Goal: Check status: Check status

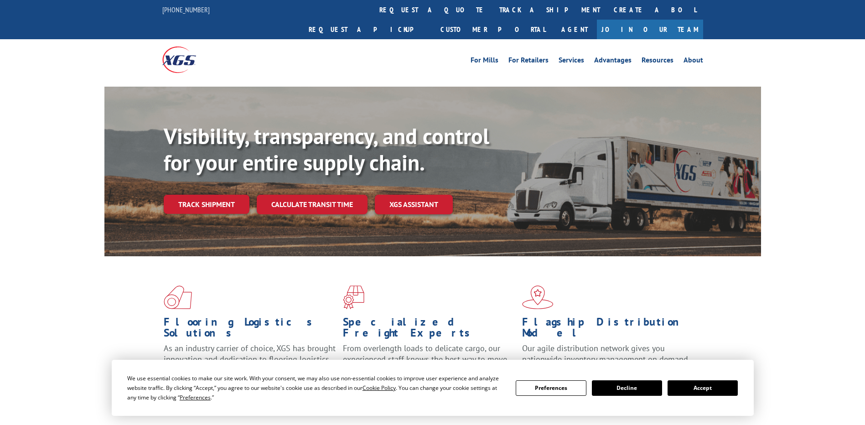
click at [197, 195] on link "Track shipment" at bounding box center [207, 204] width 86 height 19
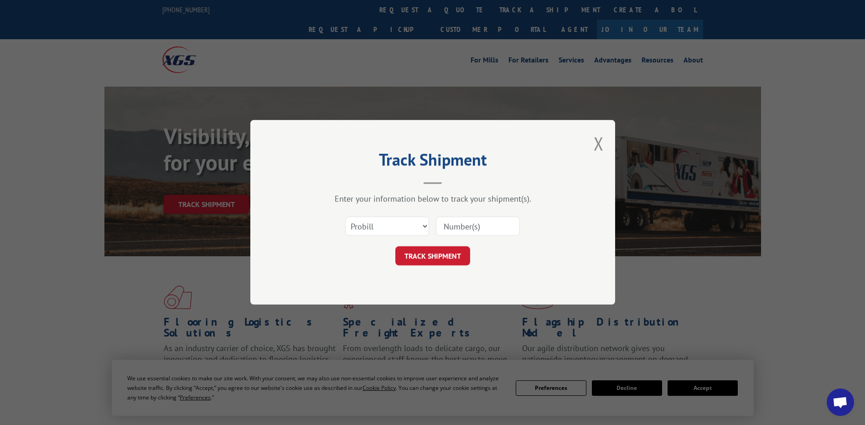
click at [474, 224] on input at bounding box center [478, 226] width 84 height 19
paste input "3395287"
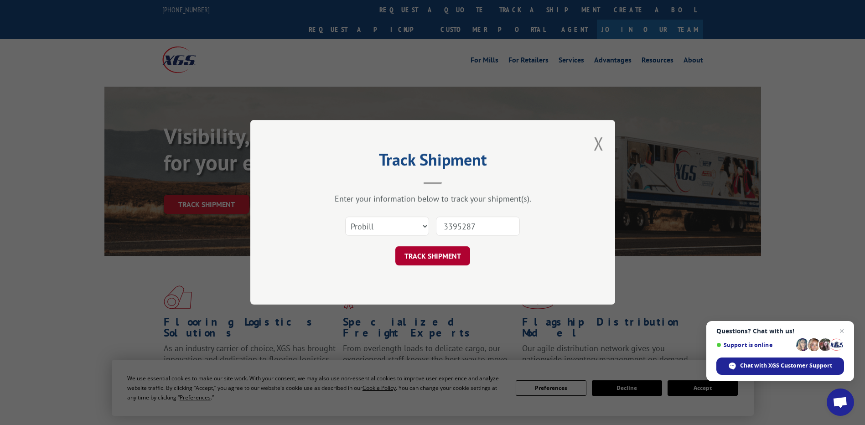
type input "3395287"
drag, startPoint x: 439, startPoint y: 257, endPoint x: 446, endPoint y: 255, distance: 7.1
click at [441, 257] on button "TRACK SHIPMENT" at bounding box center [432, 256] width 75 height 19
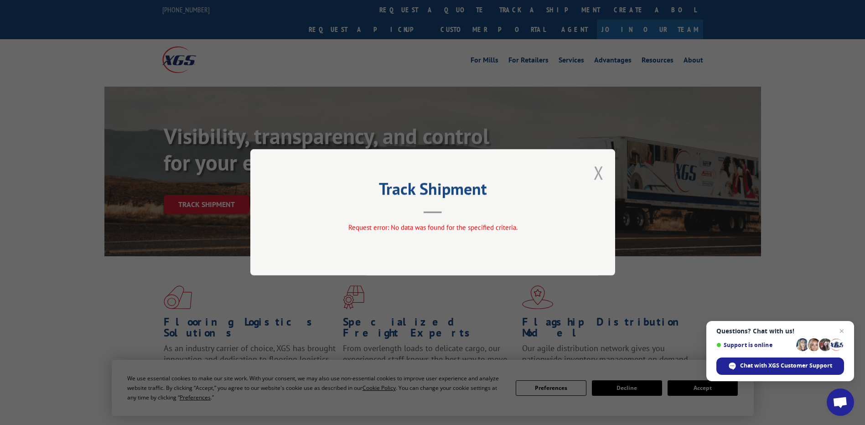
click at [595, 169] on button "Close modal" at bounding box center [599, 173] width 10 height 24
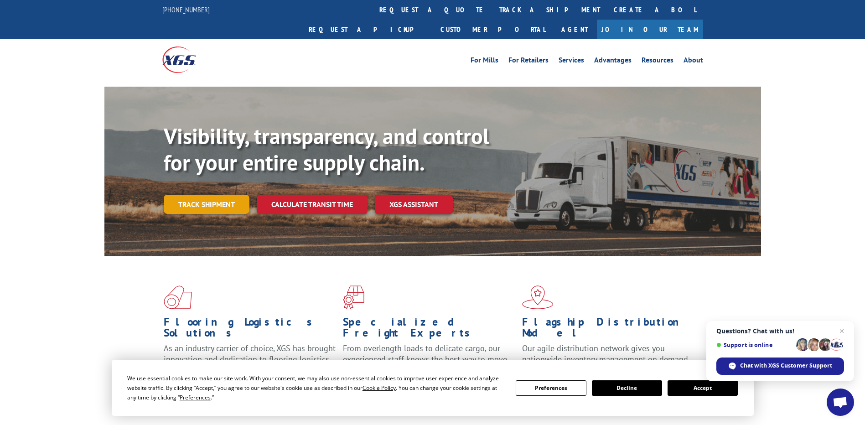
click at [212, 195] on link "Track shipment" at bounding box center [207, 204] width 86 height 19
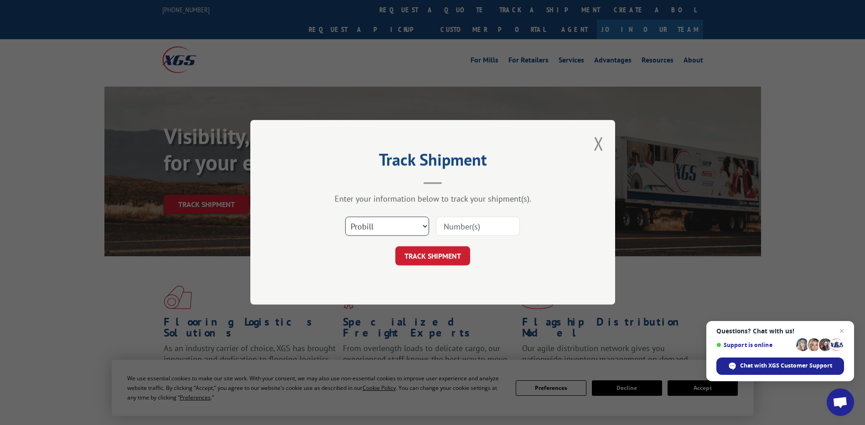
click at [404, 222] on select "Select category... Probill BOL PO" at bounding box center [387, 226] width 84 height 19
select select "bol"
click at [345, 217] on select "Select category... Probill BOL PO" at bounding box center [387, 226] width 84 height 19
click at [470, 228] on input at bounding box center [478, 226] width 84 height 19
paste input "3395287"
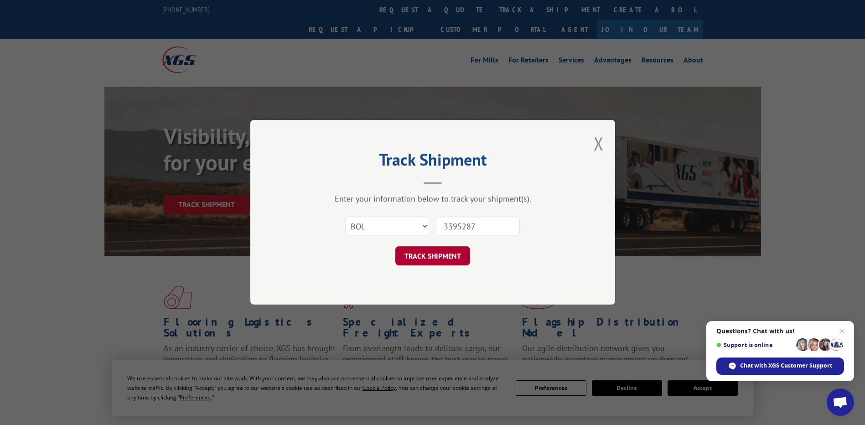
type input "3395287"
click at [448, 253] on button "TRACK SHIPMENT" at bounding box center [432, 256] width 75 height 19
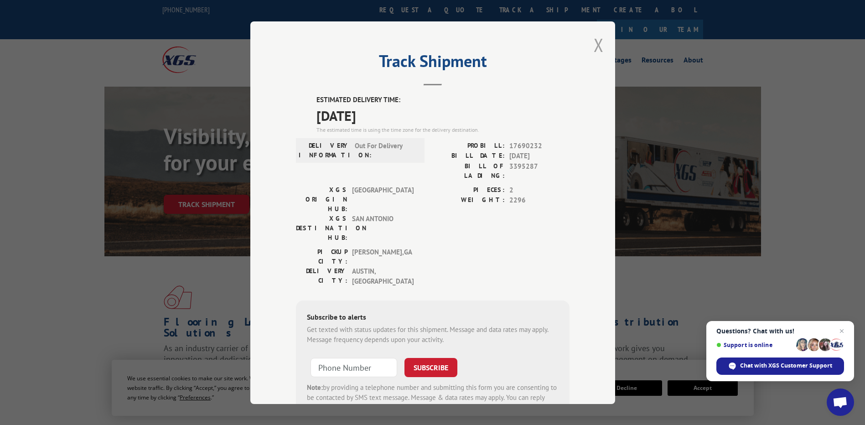
click at [594, 47] on button "Close modal" at bounding box center [599, 45] width 10 height 24
